Goal: Use online tool/utility: Utilize a website feature to perform a specific function

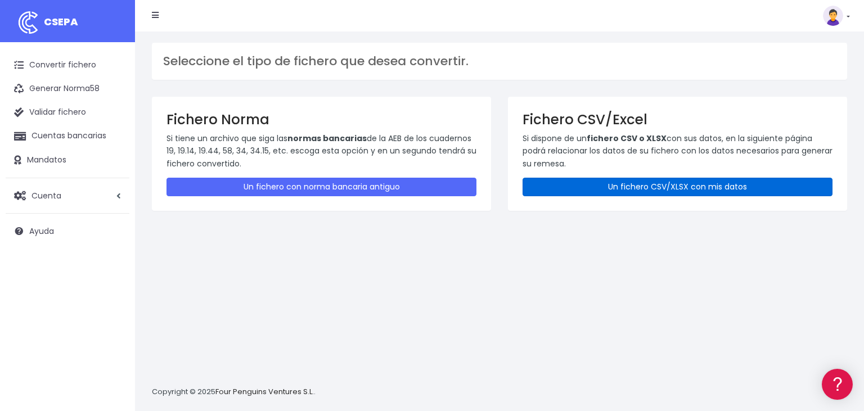
click at [582, 189] on link "Un fichero CSV/XLSX con mis datos" at bounding box center [677, 187] width 310 height 19
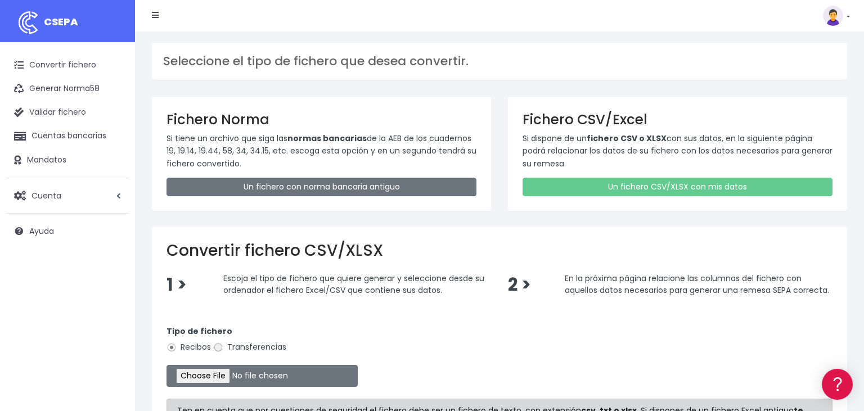
click at [222, 349] on input "Transferencias" at bounding box center [218, 347] width 10 height 10
radio input "true"
click at [199, 379] on input "file" at bounding box center [261, 376] width 191 height 22
type input "C:\fakepath\04092025.csv"
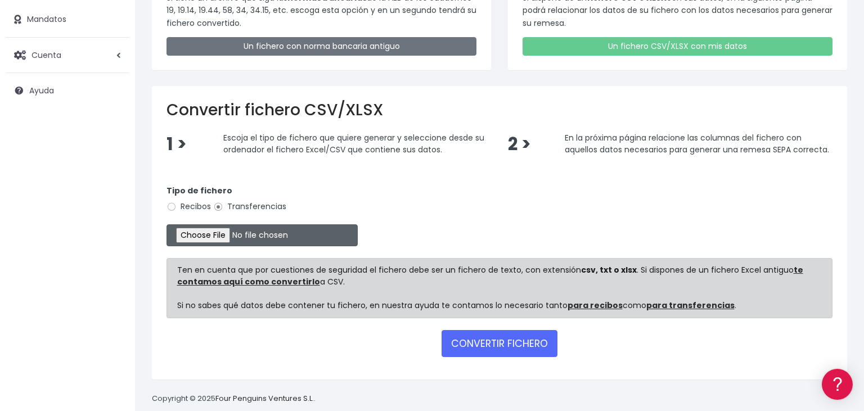
scroll to position [154, 0]
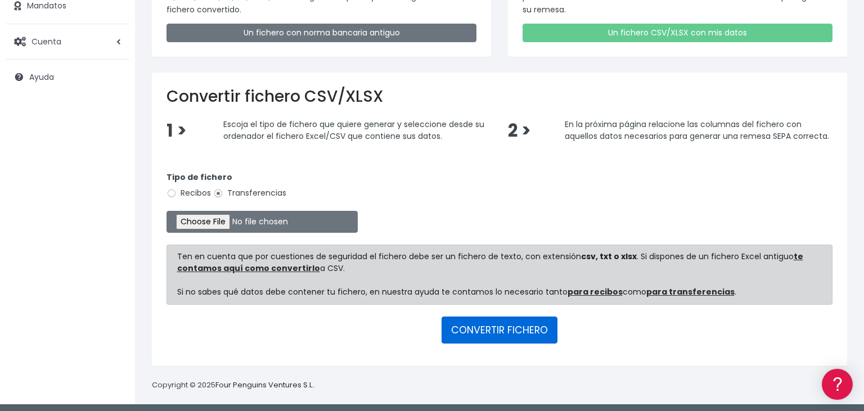
click at [503, 329] on button "CONVERTIR FICHERO" at bounding box center [499, 330] width 116 height 27
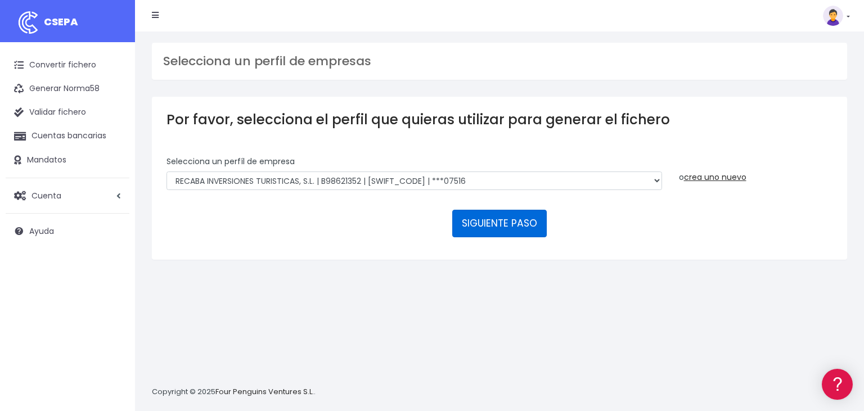
click at [478, 210] on button "SIGUIENTE PASO" at bounding box center [499, 223] width 94 height 27
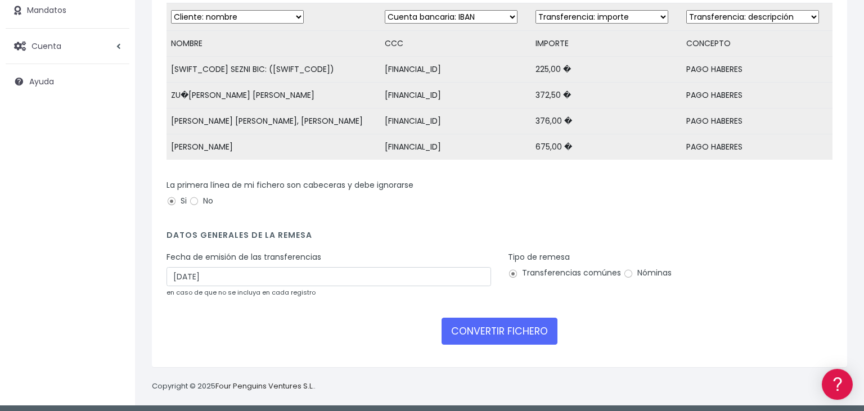
scroll to position [155, 0]
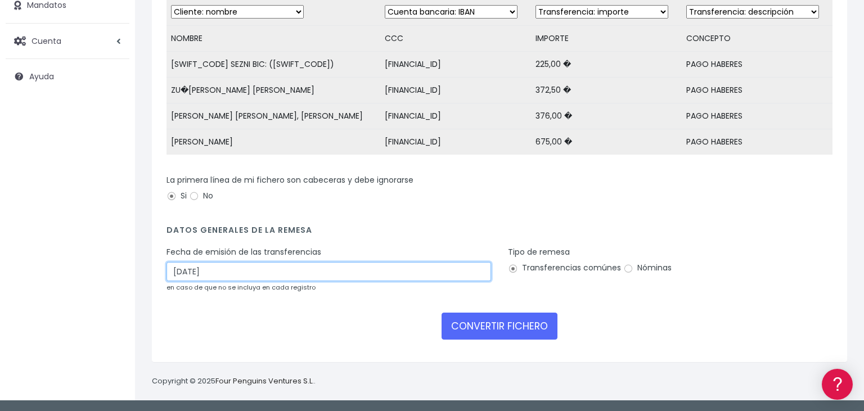
click at [251, 269] on input "[DATE]" at bounding box center [328, 271] width 324 height 19
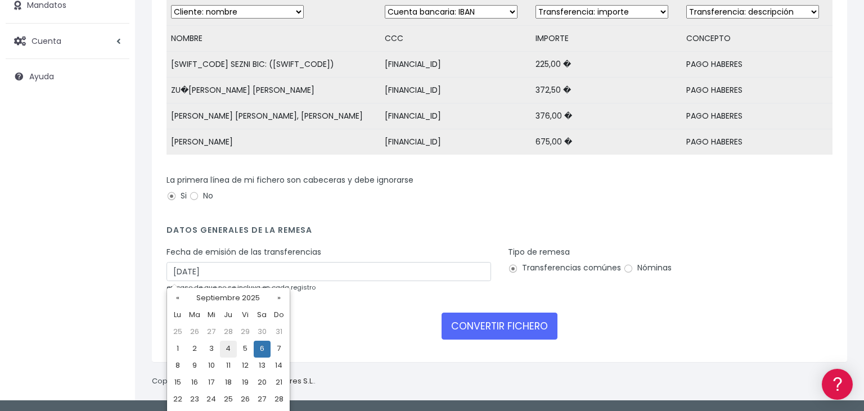
click at [229, 352] on td "4" at bounding box center [228, 349] width 17 height 17
type input "04/09/2025"
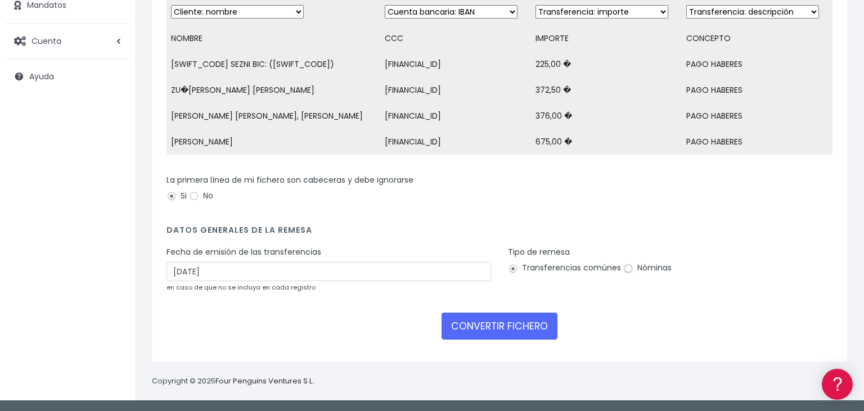
click at [626, 269] on input "Nóminas" at bounding box center [628, 269] width 10 height 10
radio input "true"
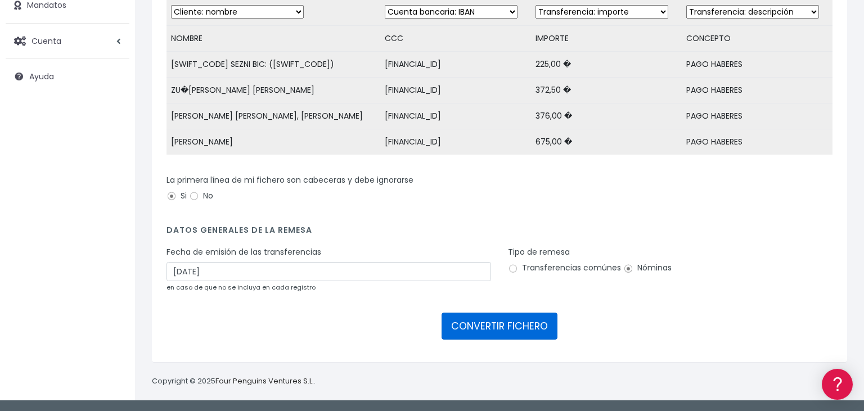
click at [495, 324] on button "CONVERTIR FICHERO" at bounding box center [499, 326] width 116 height 27
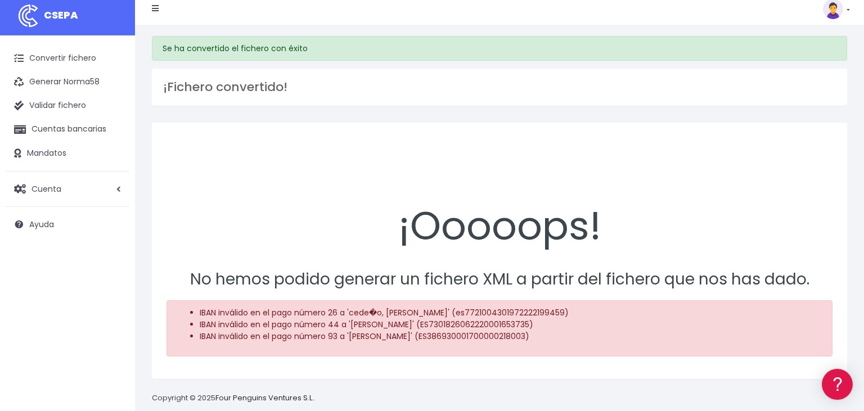
scroll to position [11, 0]
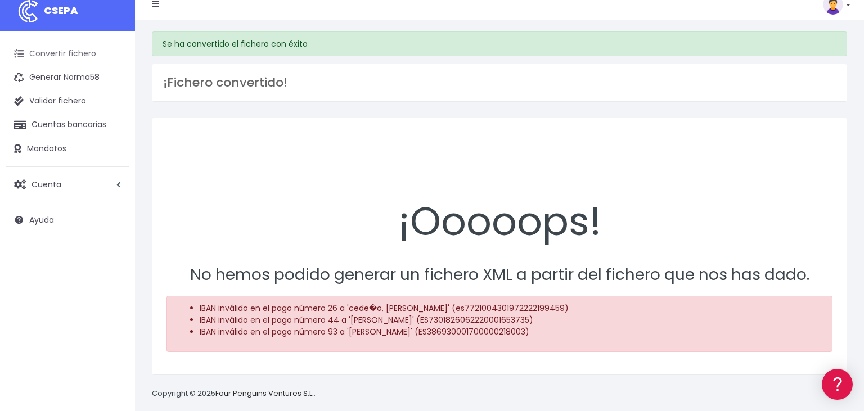
click at [64, 51] on link "Convertir fichero" at bounding box center [68, 54] width 124 height 24
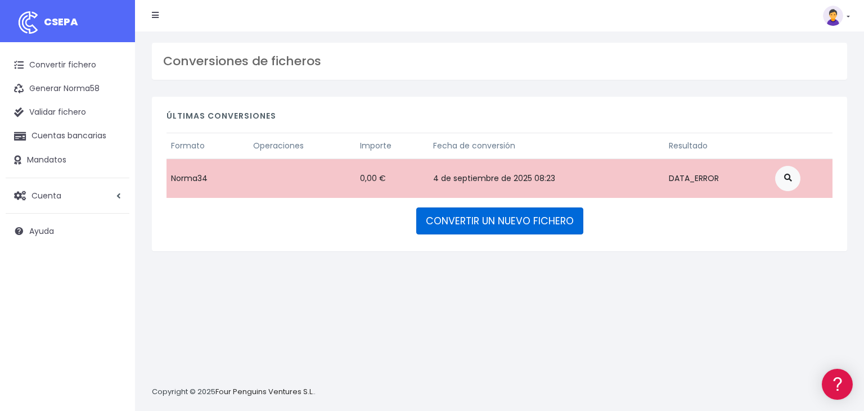
click at [543, 221] on link "CONVERTIR UN NUEVO FICHERO" at bounding box center [499, 220] width 167 height 27
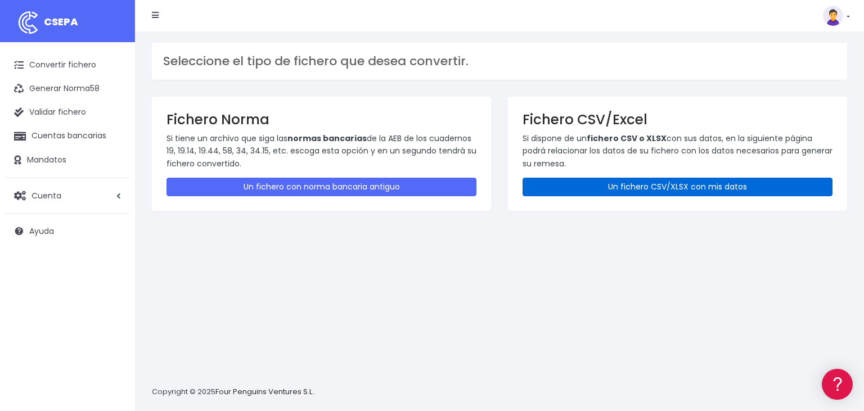
click at [701, 183] on link "Un fichero CSV/XLSX con mis datos" at bounding box center [677, 187] width 310 height 19
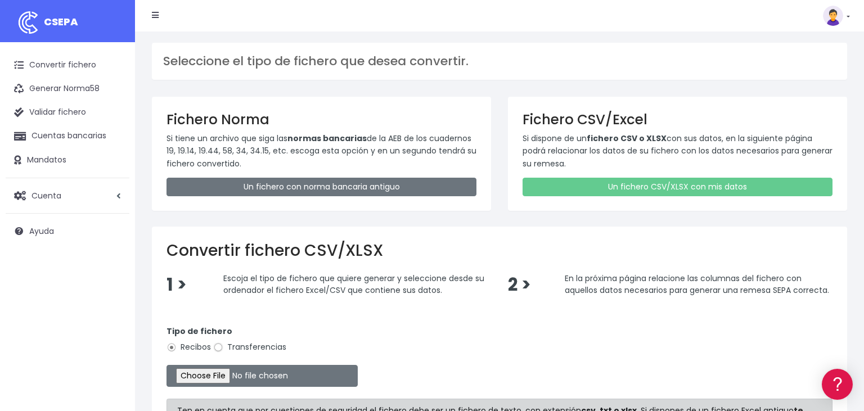
click at [218, 342] on input "Transferencias" at bounding box center [218, 347] width 10 height 10
radio input "true"
click at [206, 373] on input "file" at bounding box center [261, 376] width 191 height 22
type input "C:\fakepath\04092025.csv"
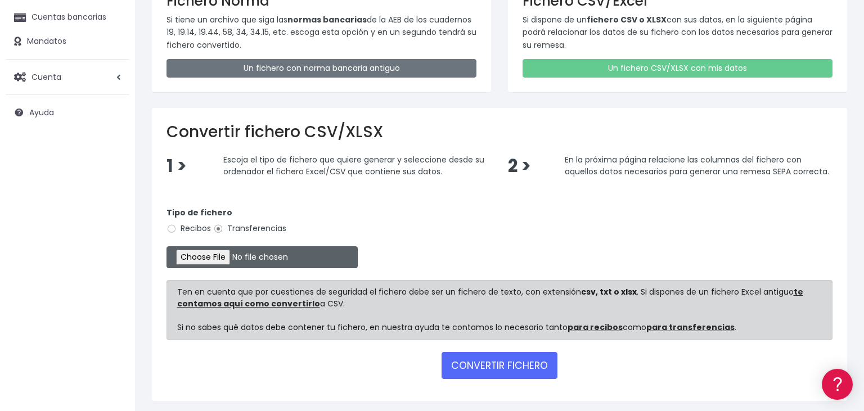
scroll to position [154, 0]
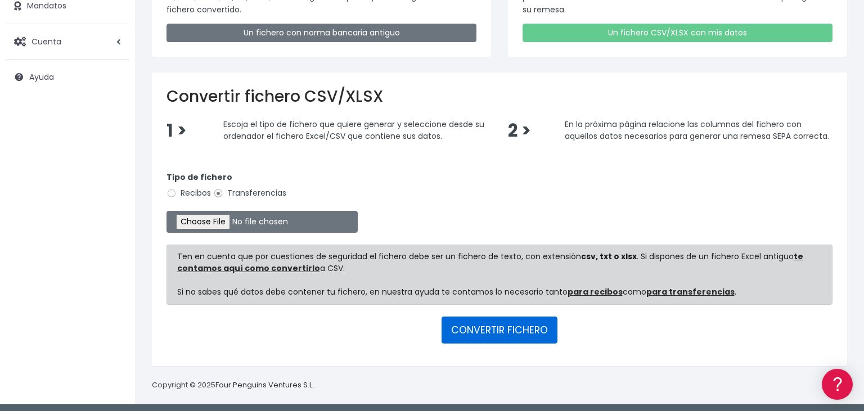
click at [495, 329] on button "CONVERTIR FICHERO" at bounding box center [499, 330] width 116 height 27
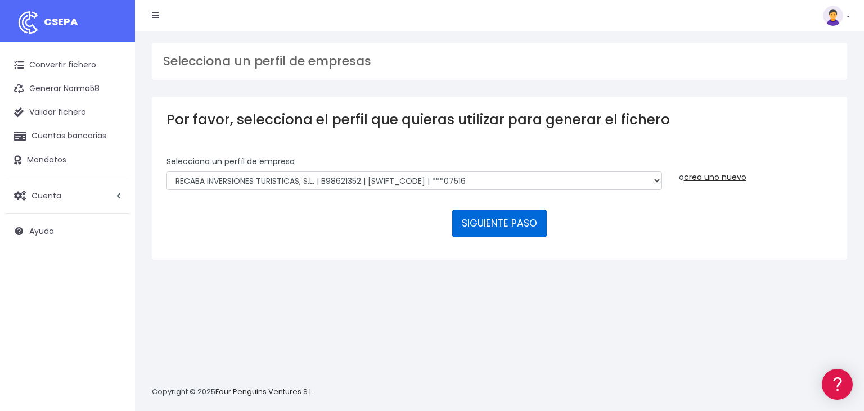
click at [507, 210] on button "SIGUIENTE PASO" at bounding box center [499, 223] width 94 height 27
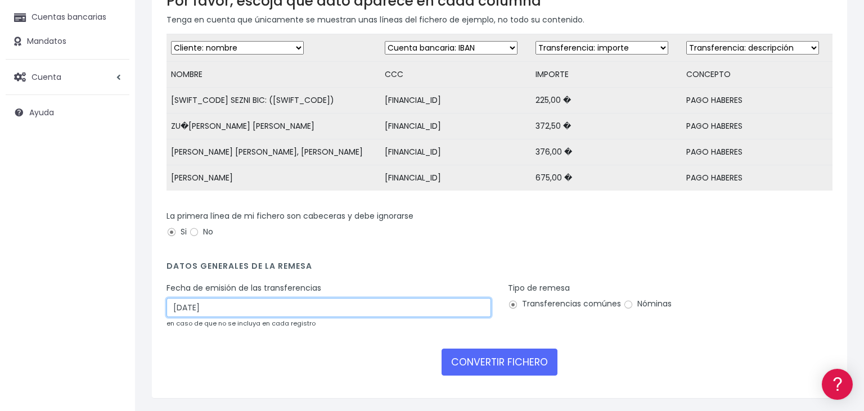
click at [233, 302] on input "[DATE]" at bounding box center [328, 307] width 324 height 19
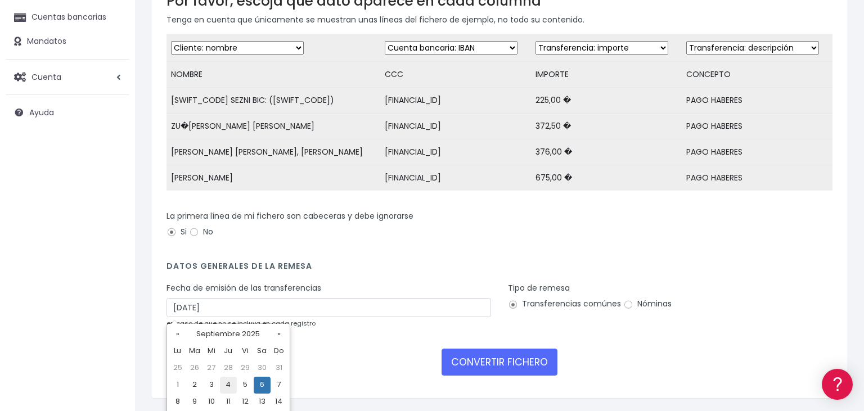
click at [227, 381] on td "4" at bounding box center [228, 385] width 17 height 17
type input "[DATE]"
click at [620, 303] on div "Tipo de remesa Transferencias comúnes Nóminas" at bounding box center [670, 297] width 324 height 31
click at [626, 304] on input "Nóminas" at bounding box center [628, 305] width 10 height 10
radio input "true"
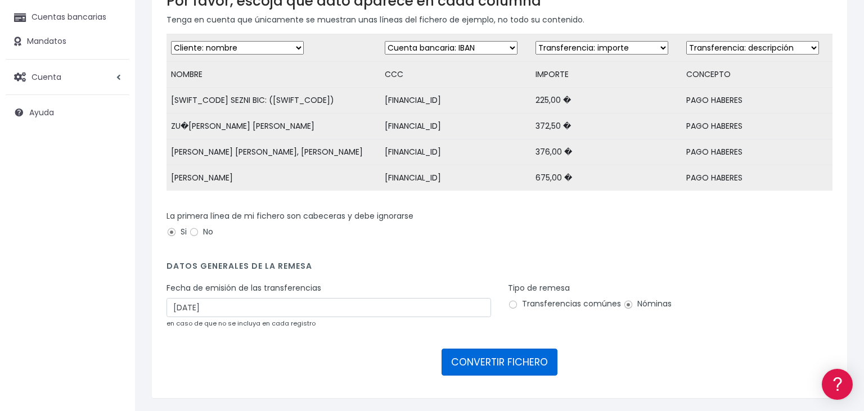
click at [480, 355] on button "CONVERTIR FICHERO" at bounding box center [499, 362] width 116 height 27
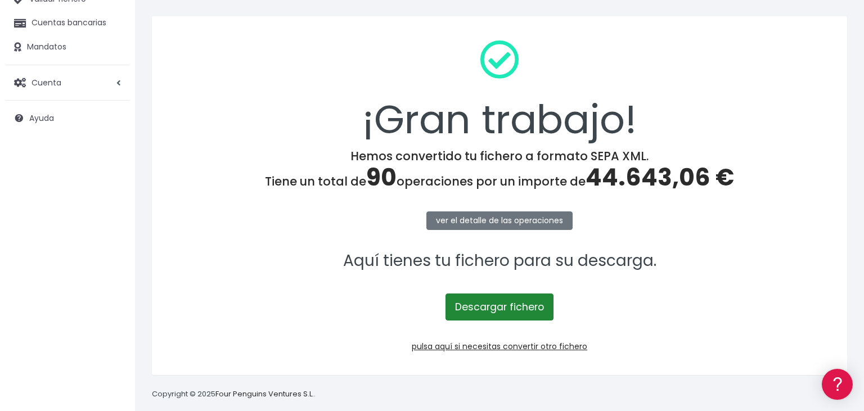
click at [505, 309] on link "Descargar fichero" at bounding box center [499, 306] width 108 height 27
